Goal: Information Seeking & Learning: Find specific fact

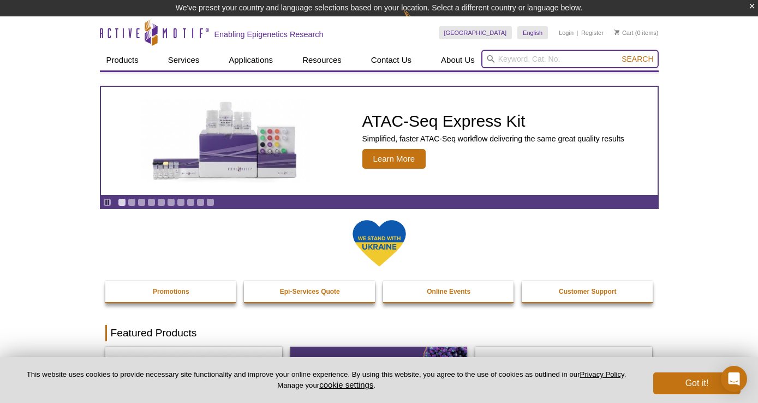
click at [510, 62] on input "search" at bounding box center [569, 59] width 177 height 19
paste input "31280"
type input "31280"
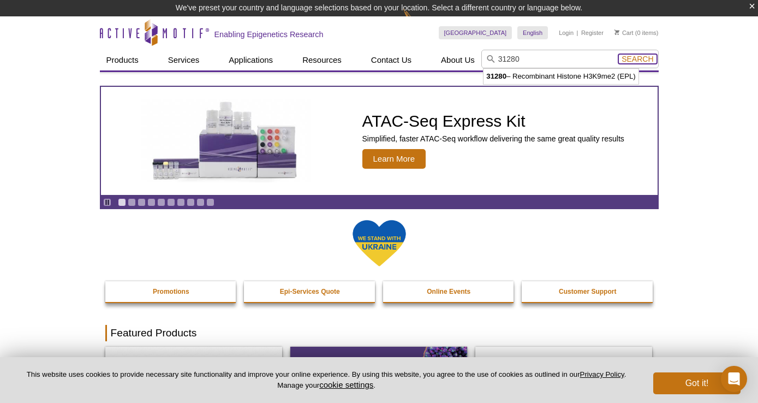
click at [643, 59] on span "Search" at bounding box center [637, 59] width 32 height 9
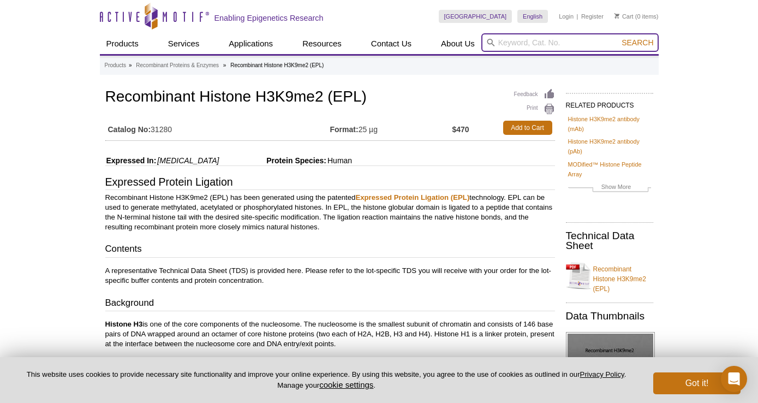
click at [510, 38] on input "search" at bounding box center [569, 42] width 177 height 19
paste input "31435"
type input "31435"
click at [618, 38] on button "Search" at bounding box center [637, 43] width 38 height 10
click at [581, 39] on input "search" at bounding box center [569, 42] width 177 height 19
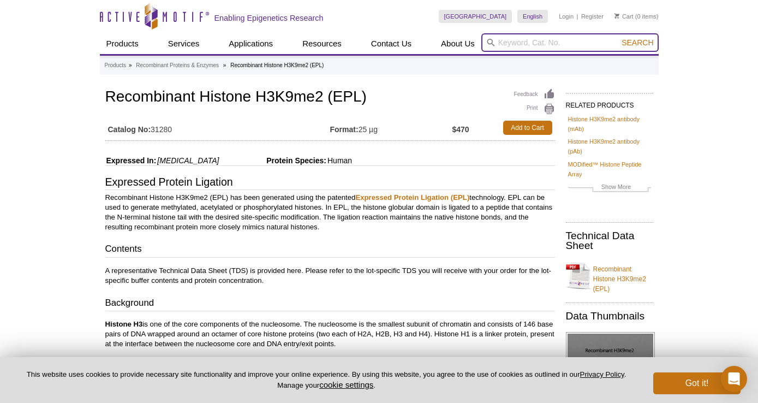
paste input "81046"
type input "81046"
click at [618, 38] on button "Search" at bounding box center [637, 43] width 38 height 10
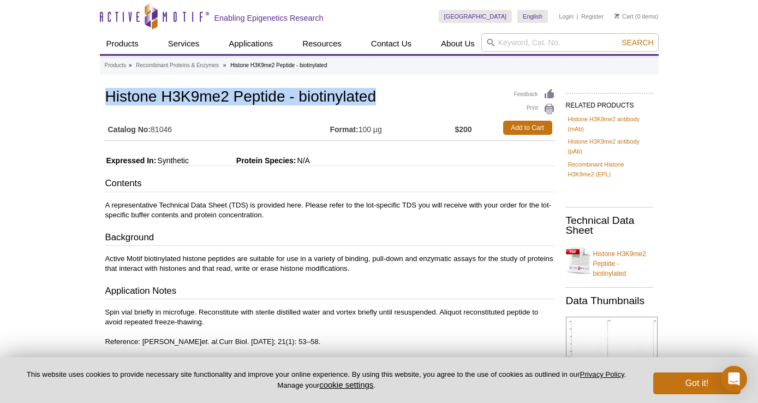
drag, startPoint x: 107, startPoint y: 94, endPoint x: 379, endPoint y: 97, distance: 271.7
click at [379, 97] on h1 "Histone H3K9me2 Peptide - biotinylated" at bounding box center [330, 97] width 450 height 19
copy h1 "Histone H3K9me2 Peptide - biotinylated"
drag, startPoint x: 153, startPoint y: 130, endPoint x: 177, endPoint y: 129, distance: 24.0
click at [177, 129] on td "Catalog No: 81046" at bounding box center [217, 128] width 225 height 20
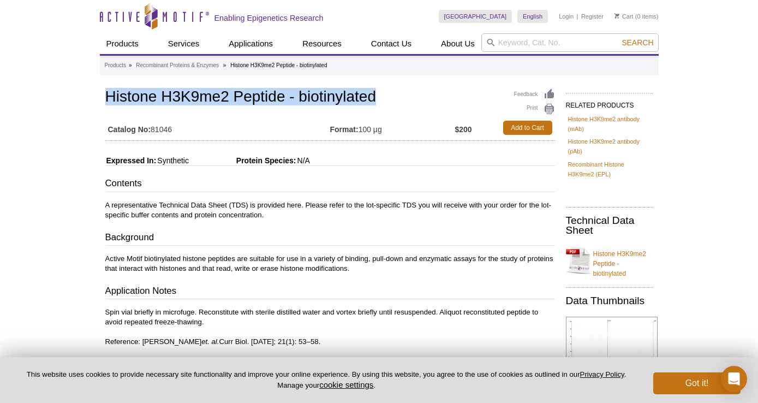
copy td "81046"
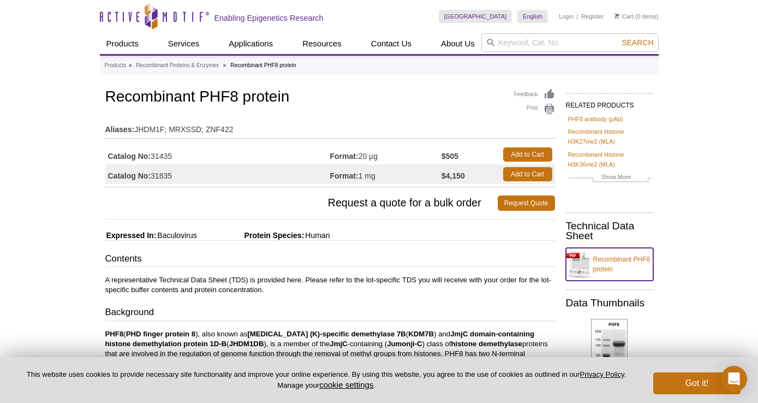
click at [604, 261] on link "Recombinant PHF8 protein" at bounding box center [609, 264] width 87 height 33
